Goal: Complete application form: Complete application form

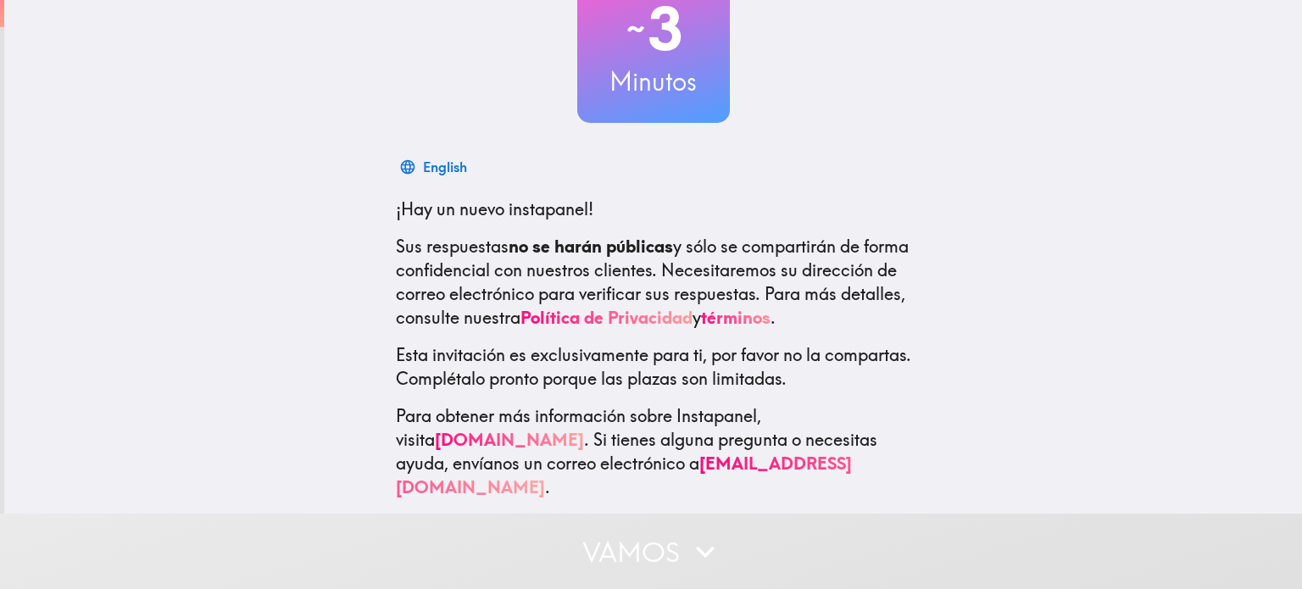
scroll to position [139, 0]
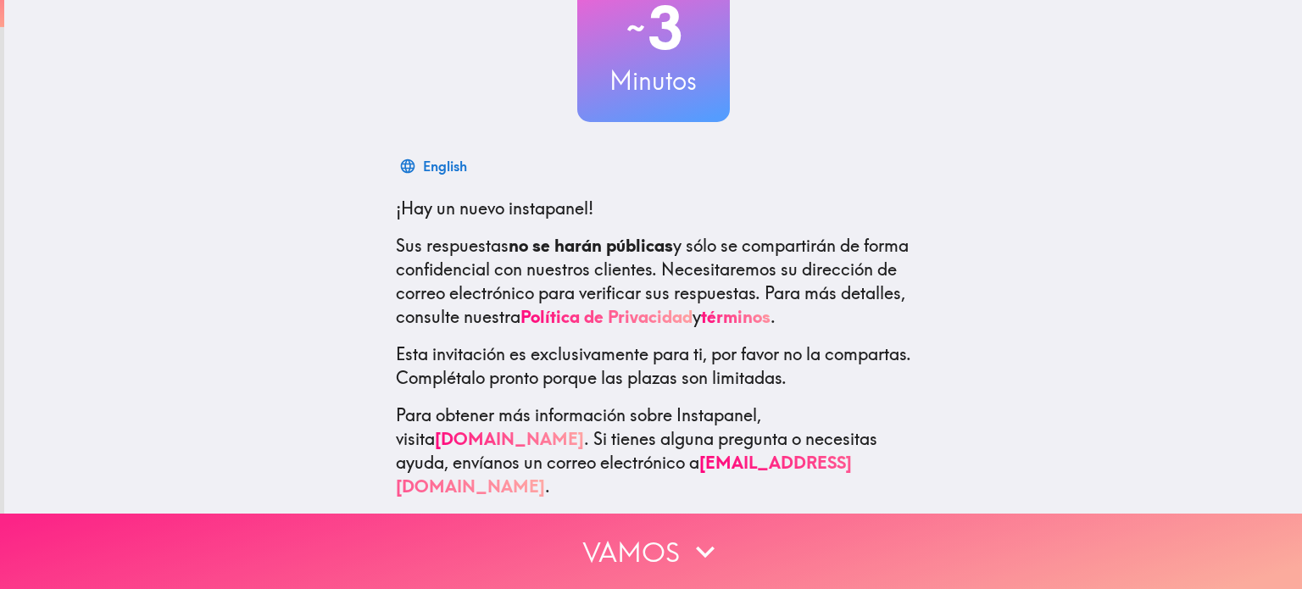
click at [627, 556] on button "Vamos" at bounding box center [651, 551] width 1302 height 75
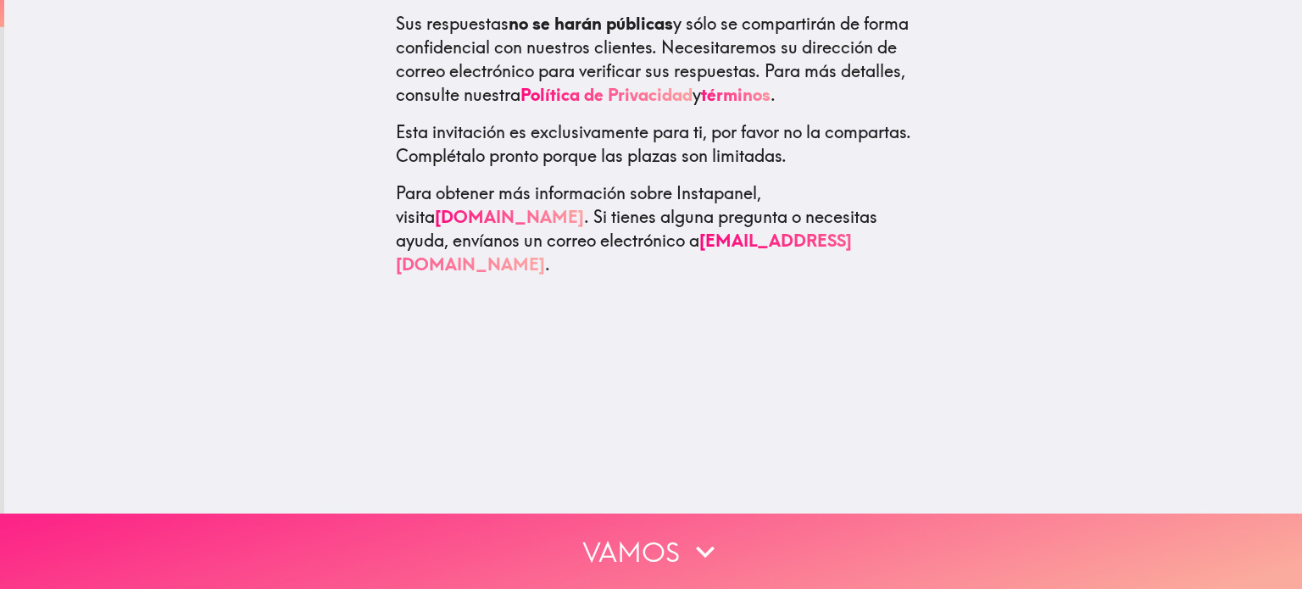
scroll to position [0, 0]
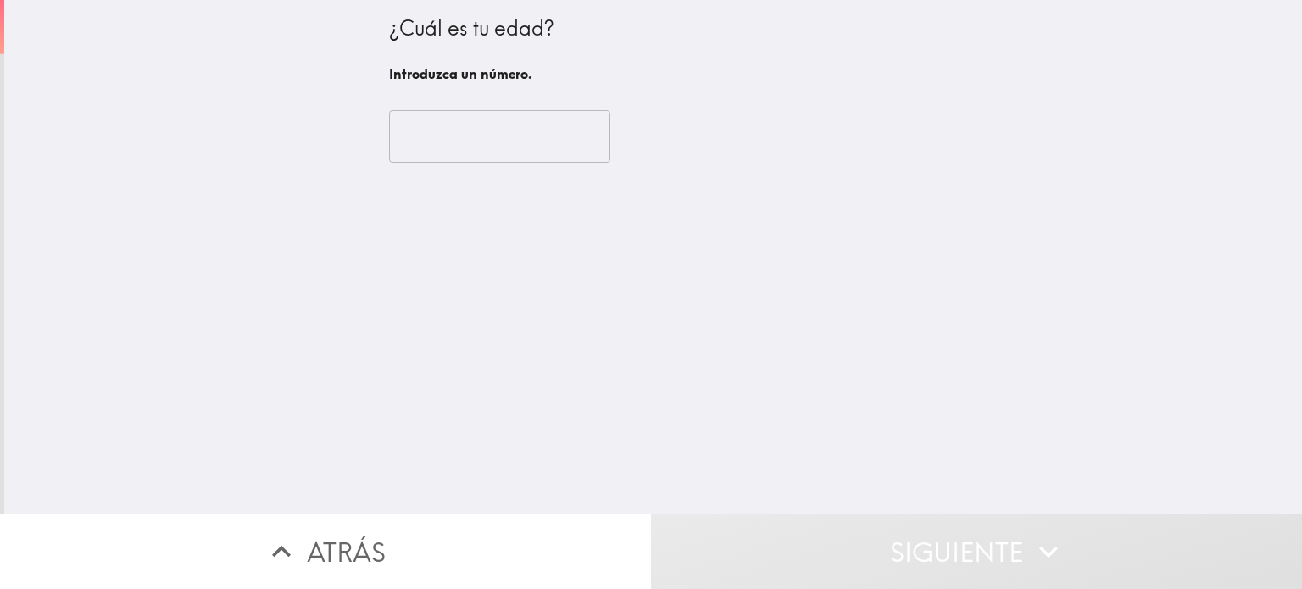
click at [453, 136] on input "number" at bounding box center [499, 136] width 221 height 53
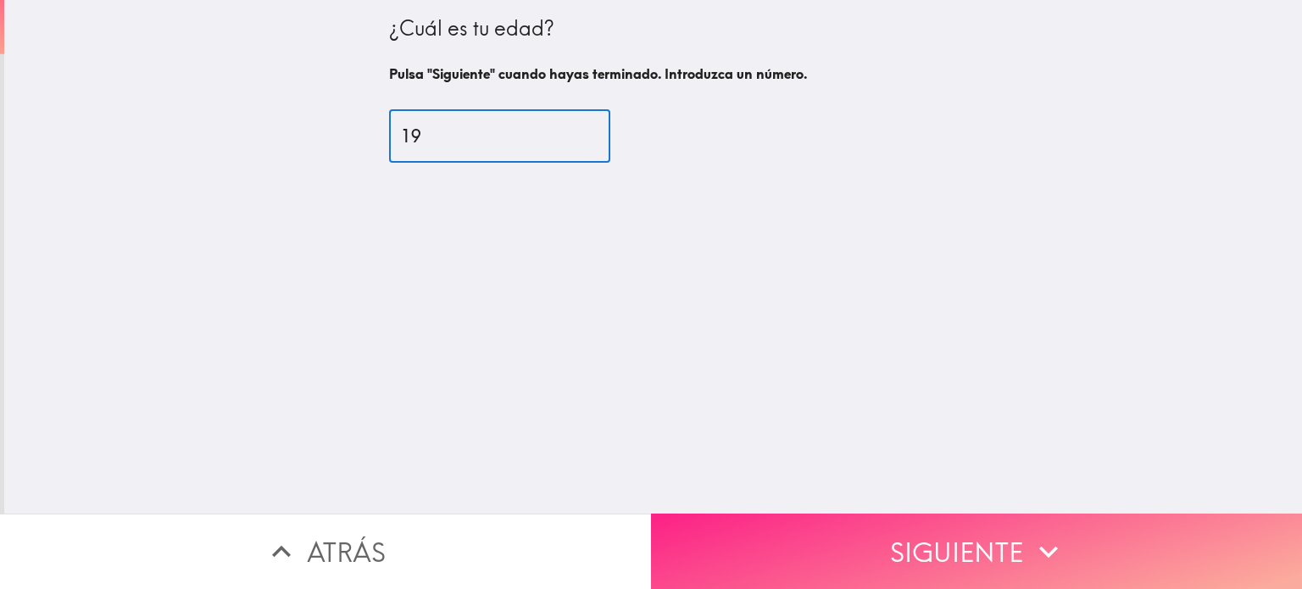
type input "19"
click at [875, 526] on button "Siguiente" at bounding box center [976, 551] width 651 height 75
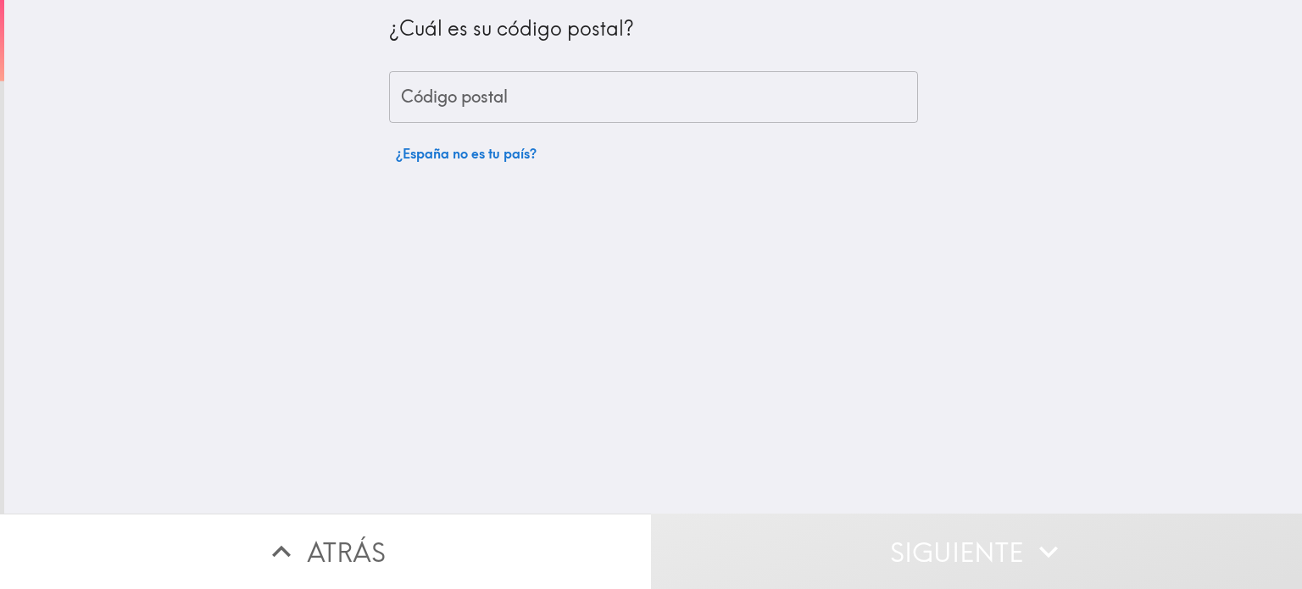
click at [459, 105] on input "Código postal" at bounding box center [653, 97] width 529 height 53
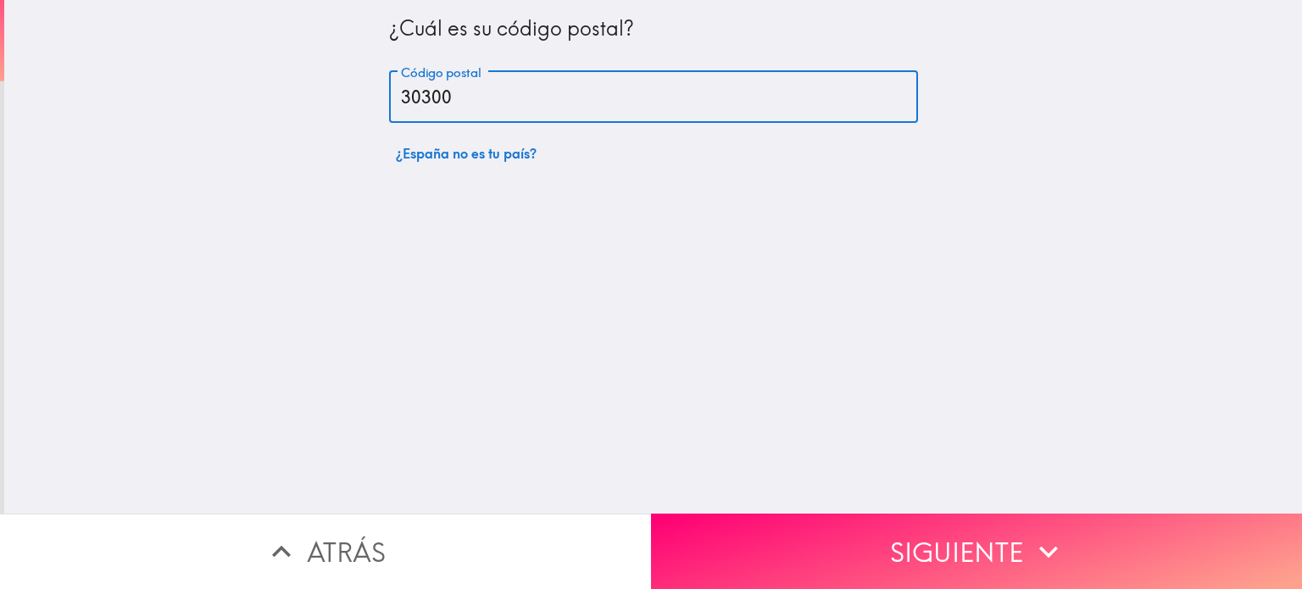
type input "30300"
click at [903, 519] on button "Siguiente" at bounding box center [976, 551] width 651 height 75
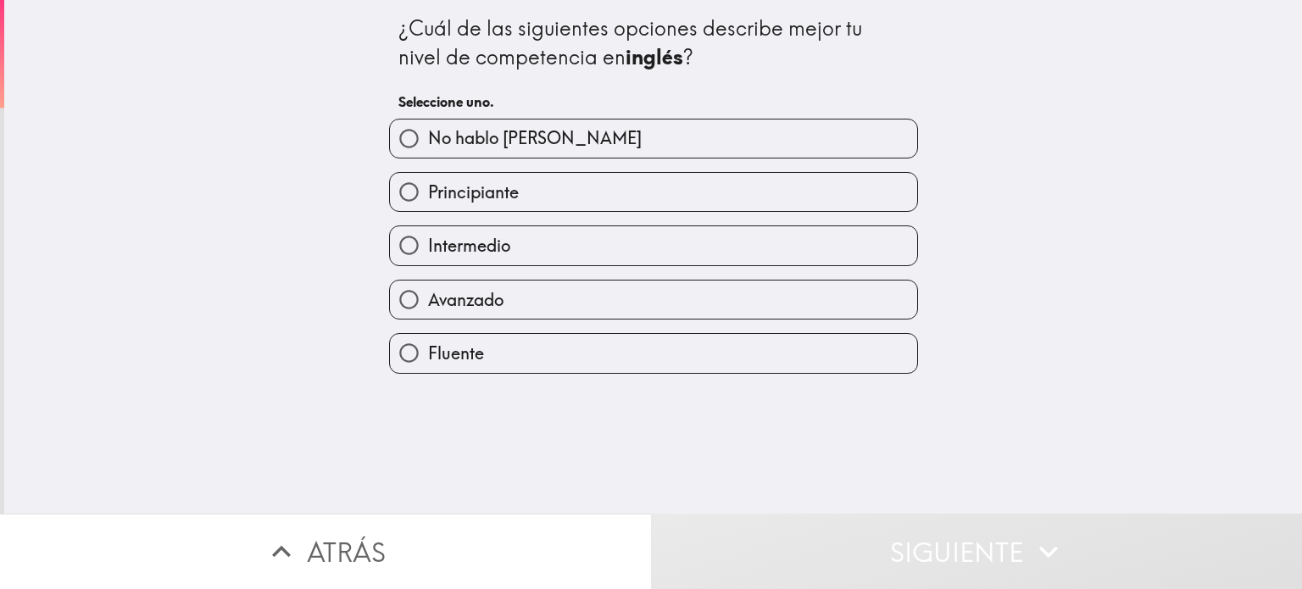
click at [394, 245] on input "Intermedio" at bounding box center [409, 245] width 38 height 38
radio input "true"
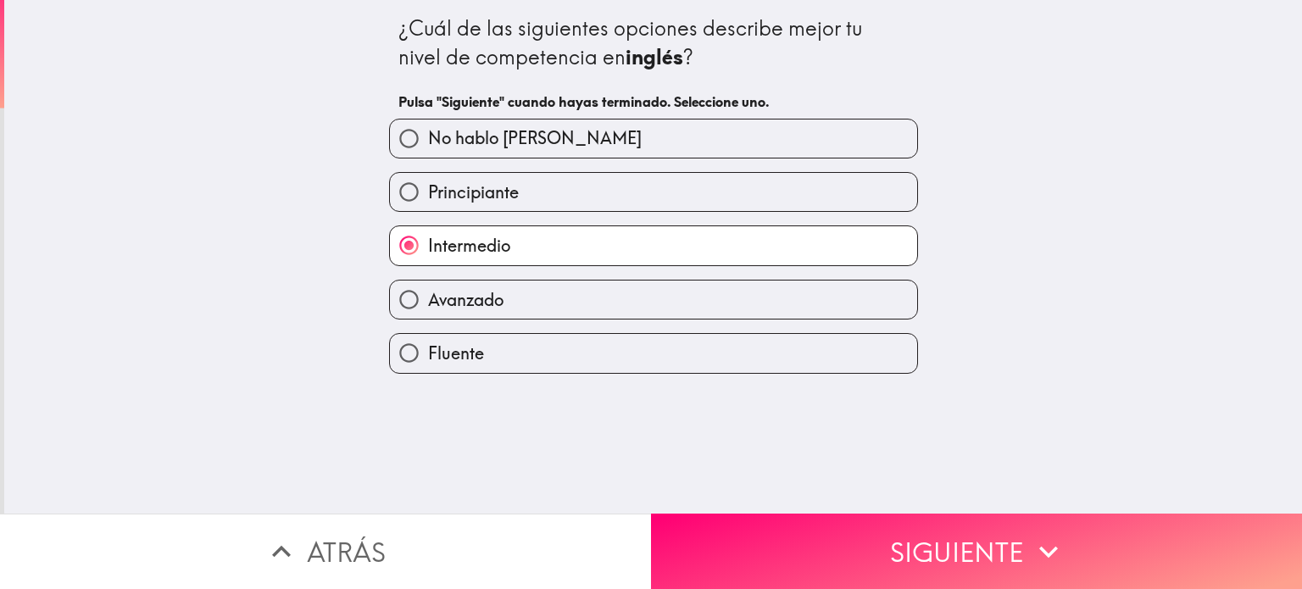
click at [390, 251] on input "Intermedio" at bounding box center [409, 245] width 38 height 38
click at [395, 303] on input "Avanzado" at bounding box center [409, 300] width 38 height 38
radio input "true"
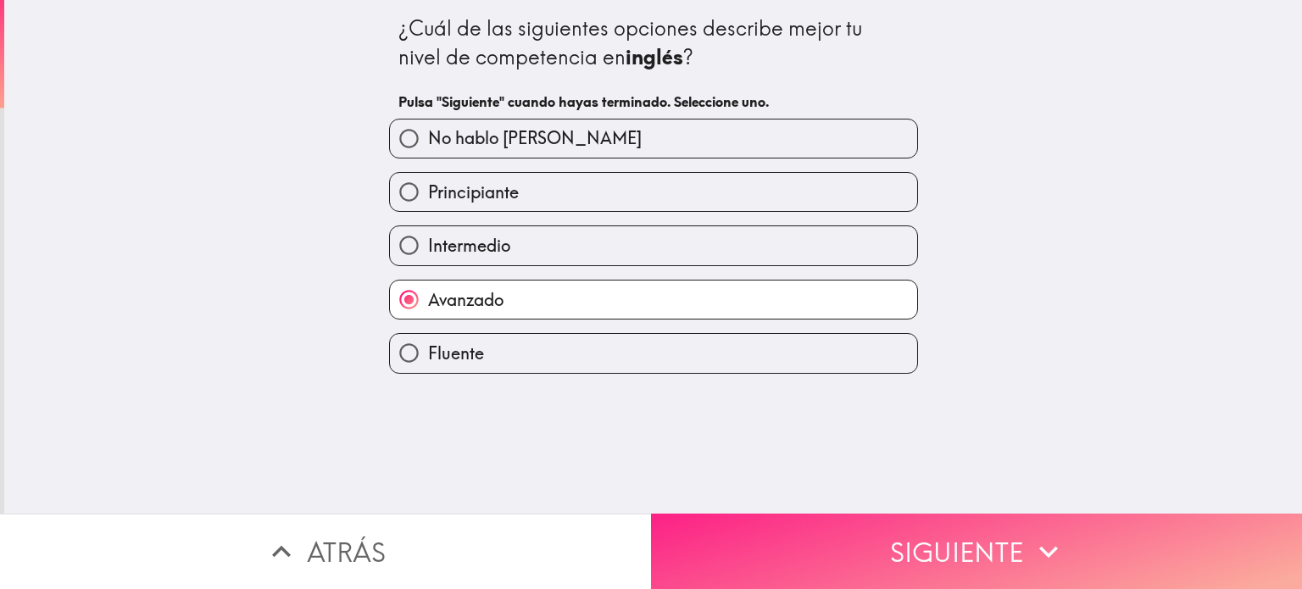
click at [793, 518] on button "Siguiente" at bounding box center [976, 551] width 651 height 75
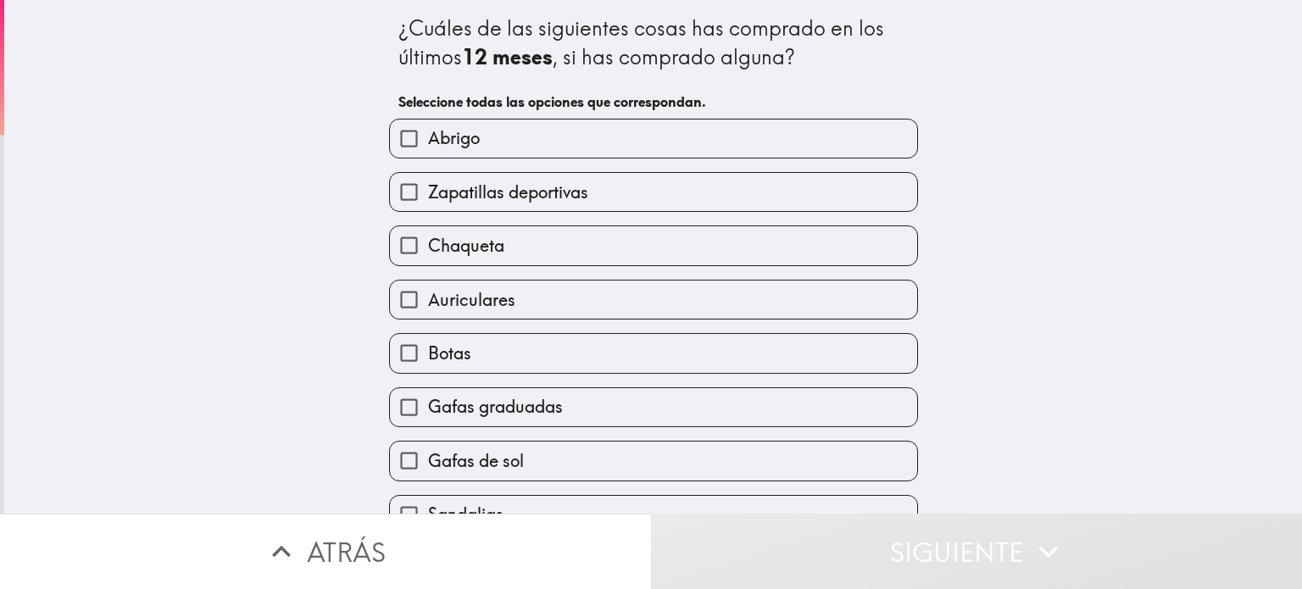
click at [390, 197] on input "Zapatillas deportivas" at bounding box center [409, 192] width 38 height 38
checkbox input "true"
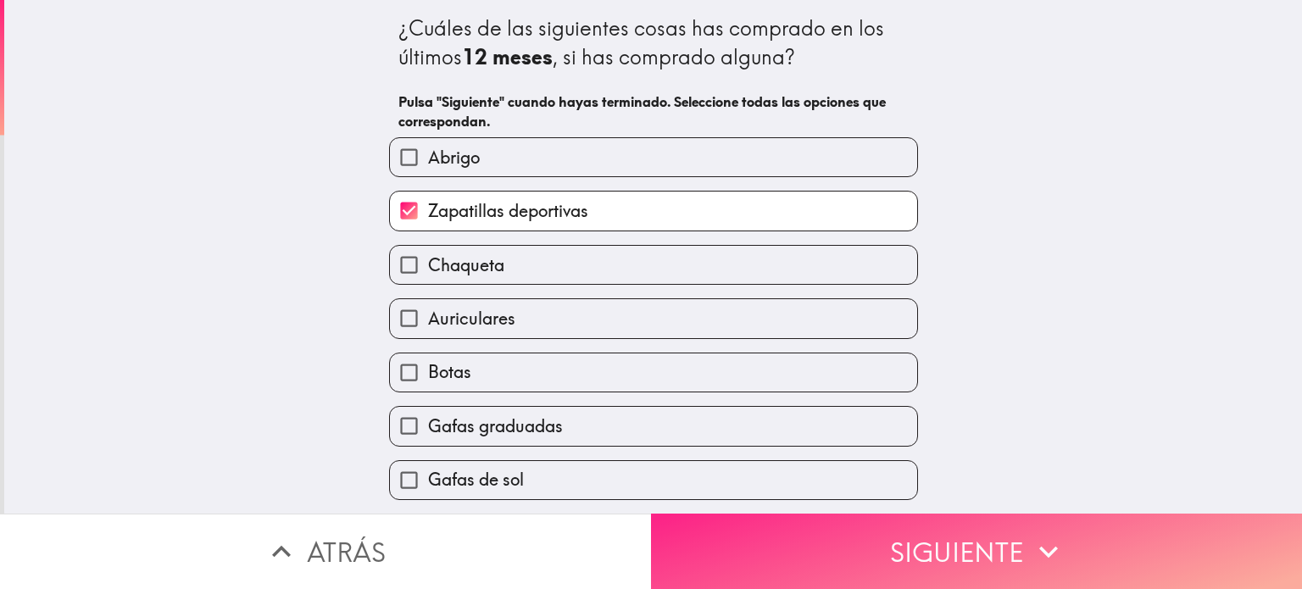
click at [817, 541] on button "Siguiente" at bounding box center [976, 551] width 651 height 75
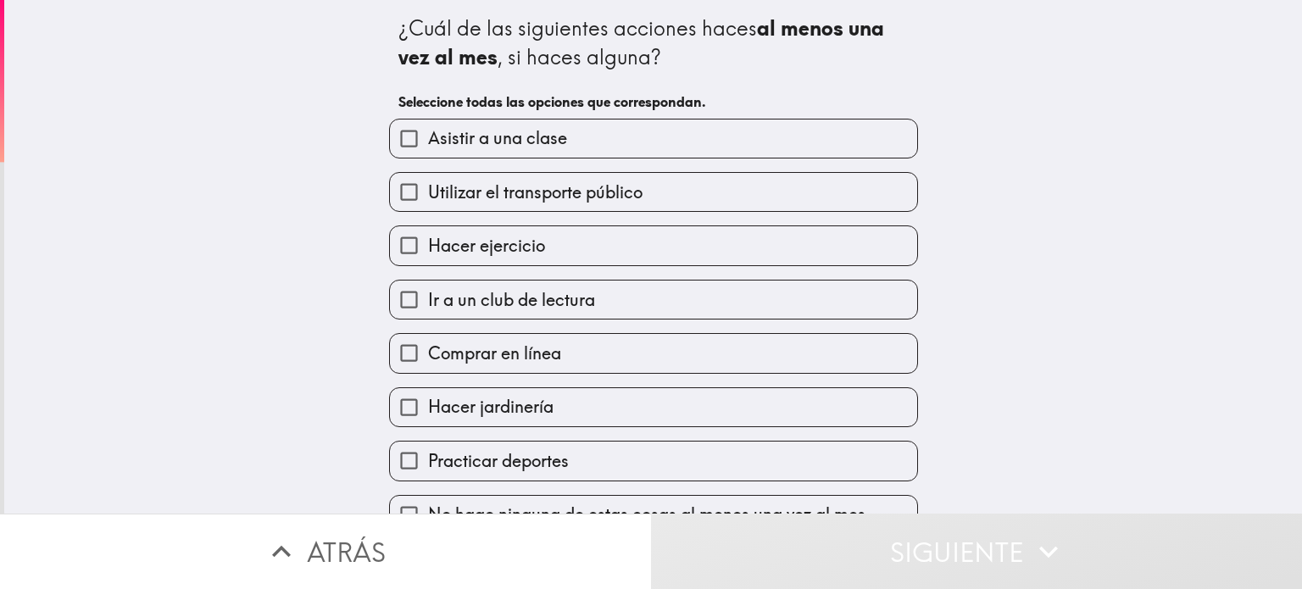
scroll to position [31, 0]
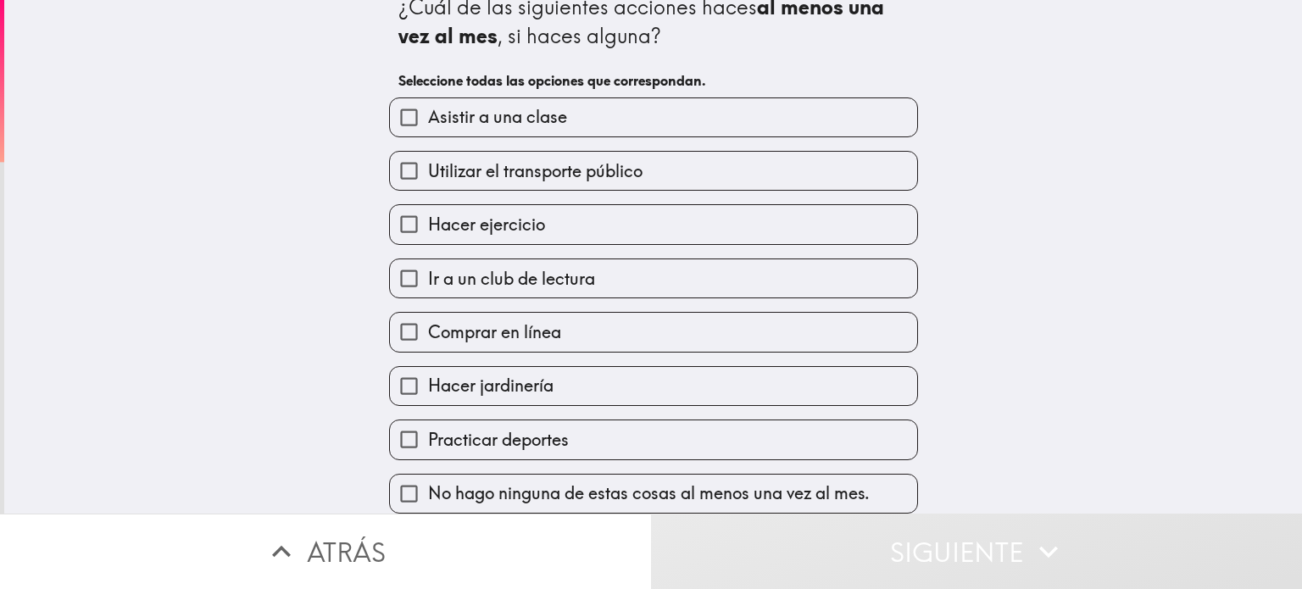
click at [390, 430] on input "Practicar deportes" at bounding box center [409, 439] width 38 height 38
checkbox input "true"
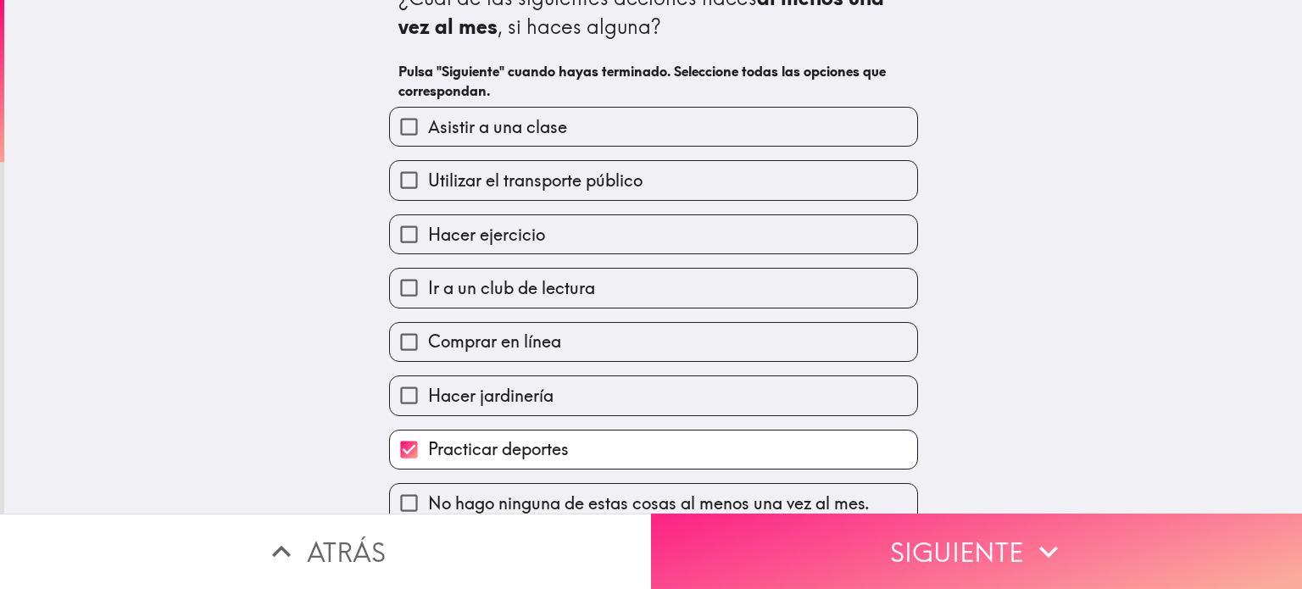
click at [858, 550] on button "Siguiente" at bounding box center [976, 551] width 651 height 75
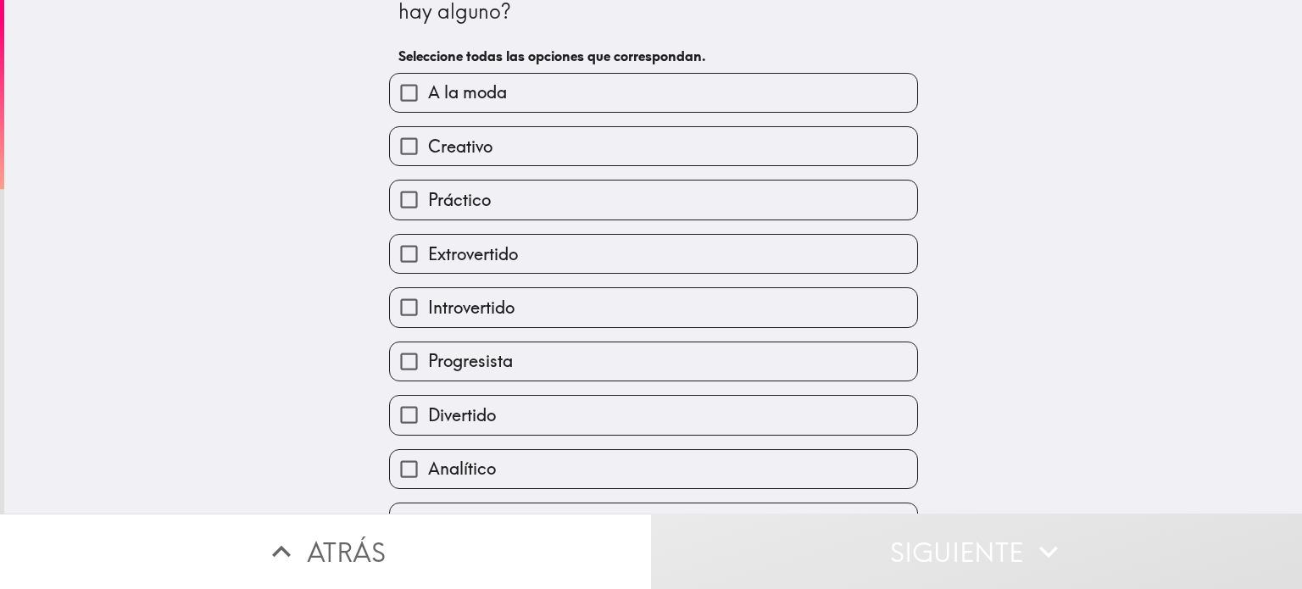
scroll to position [85, 0]
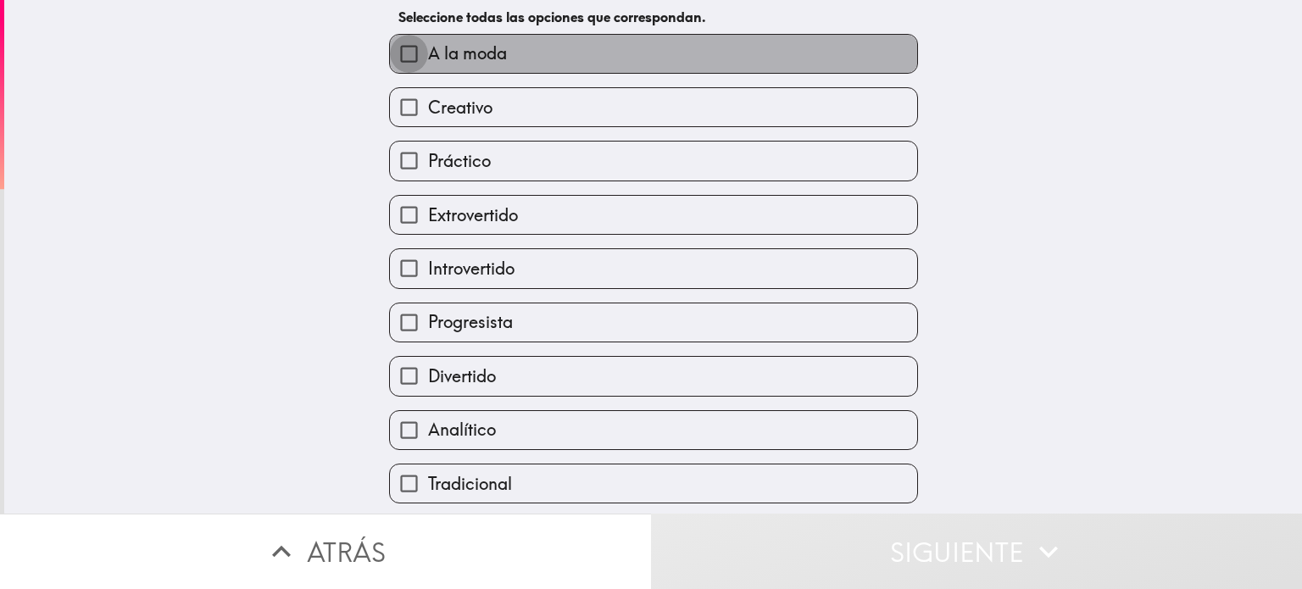
click at [395, 54] on input "A la moda" at bounding box center [409, 54] width 38 height 38
checkbox input "true"
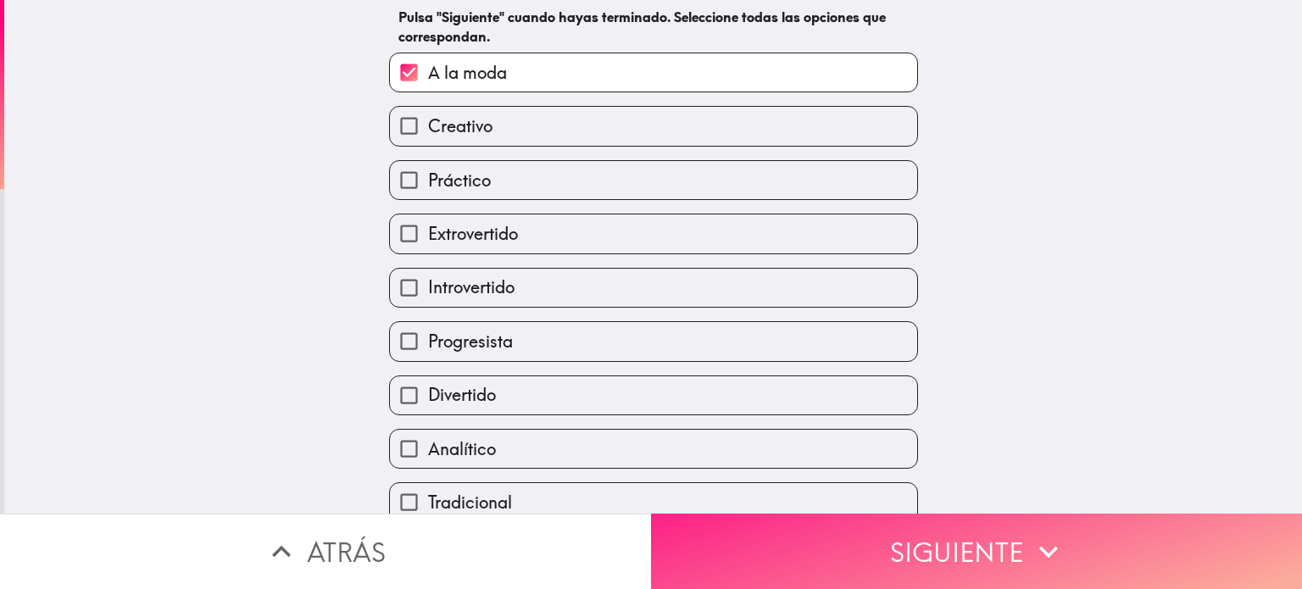
click at [801, 538] on button "Siguiente" at bounding box center [976, 551] width 651 height 75
